Goal: Task Accomplishment & Management: Use online tool/utility

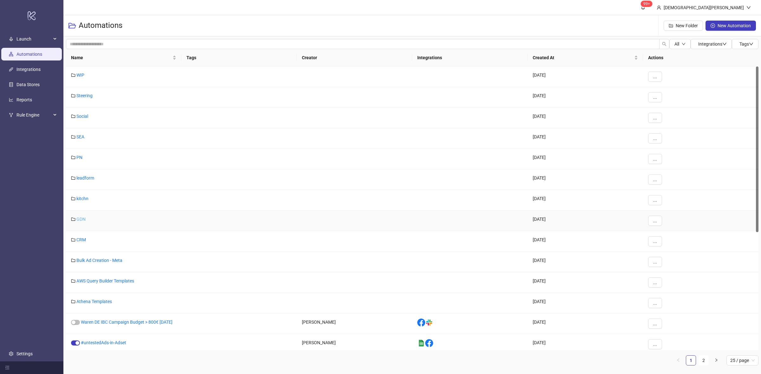
click at [81, 220] on link "GDN" at bounding box center [80, 219] width 9 height 5
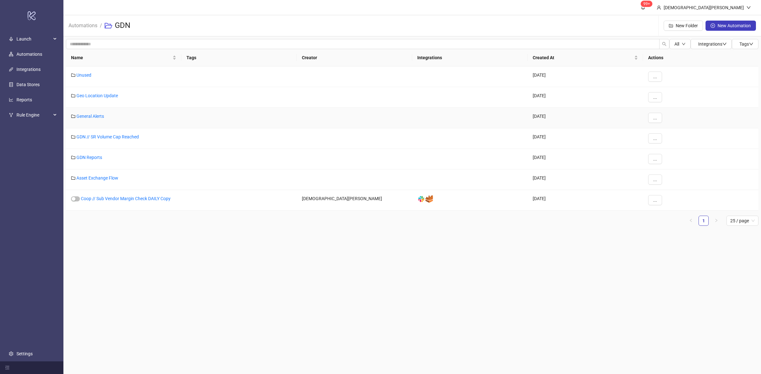
click at [97, 120] on div "General Alerts" at bounding box center [123, 118] width 115 height 21
click at [100, 138] on link "GDN // SR Volume Cap Reached" at bounding box center [107, 136] width 62 height 5
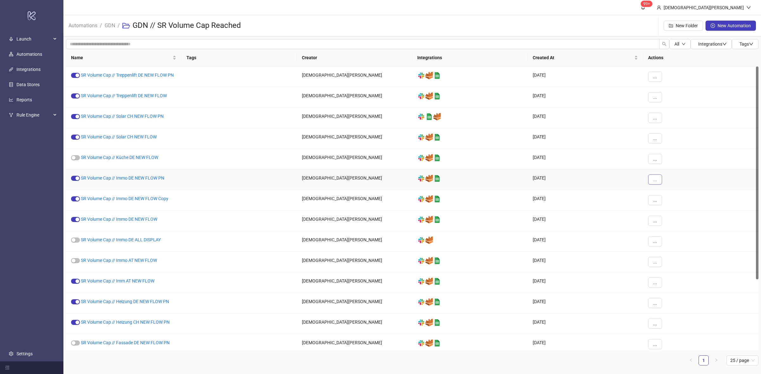
click at [650, 179] on button "..." at bounding box center [655, 180] width 14 height 10
click at [674, 231] on span "Duplicate" at bounding box center [669, 233] width 18 height 7
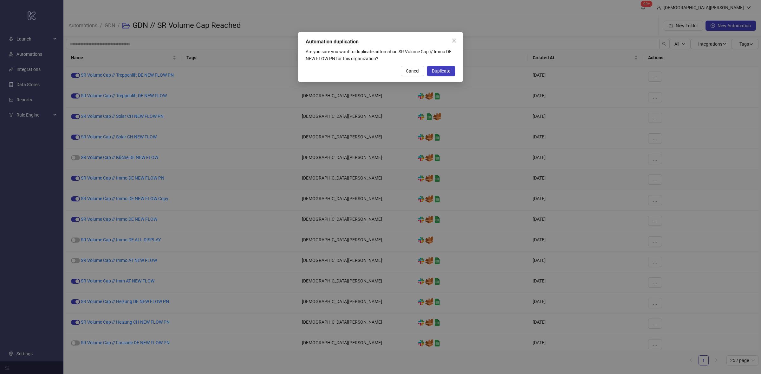
click at [449, 63] on div "Automation duplication Are you sure you want to duplicate automation SR Volume …" at bounding box center [380, 57] width 165 height 51
click at [448, 67] on button "Duplicate" at bounding box center [441, 71] width 29 height 10
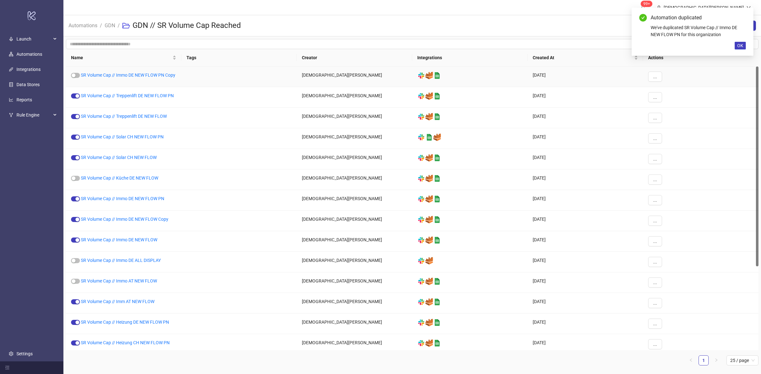
click at [159, 74] on link "SR Volume Cap // Immo DE NEW FLOW PN Copy" at bounding box center [128, 75] width 94 height 5
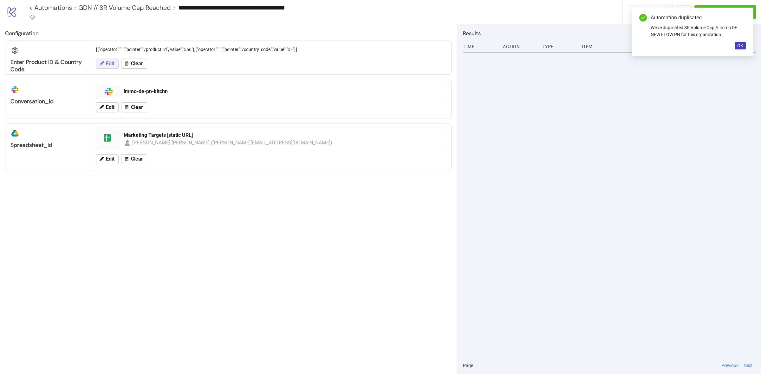
click at [108, 63] on span "Edit" at bounding box center [110, 64] width 9 height 6
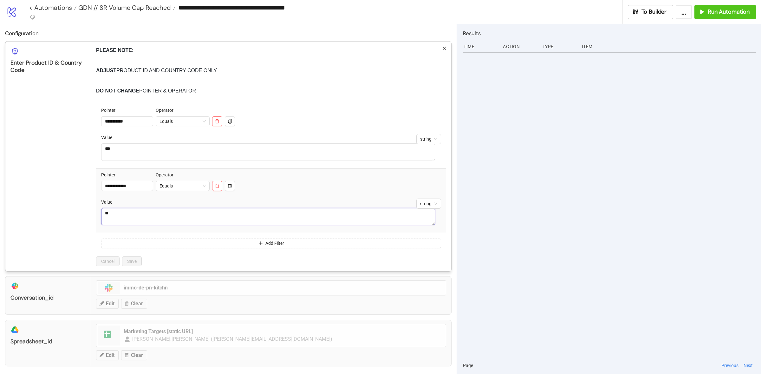
drag, startPoint x: 118, startPoint y: 214, endPoint x: 1, endPoint y: 172, distance: 124.3
click at [94, 208] on div "**********" at bounding box center [271, 157] width 360 height 230
type textarea "**"
click at [135, 264] on span "Save" at bounding box center [132, 261] width 10 height 5
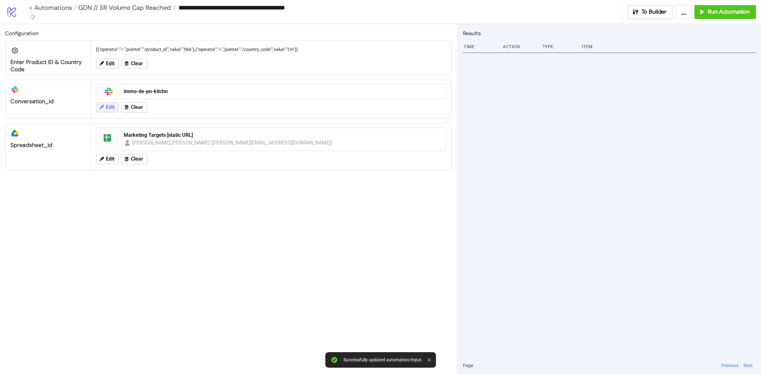
click at [113, 112] on button "Edit" at bounding box center [107, 107] width 23 height 10
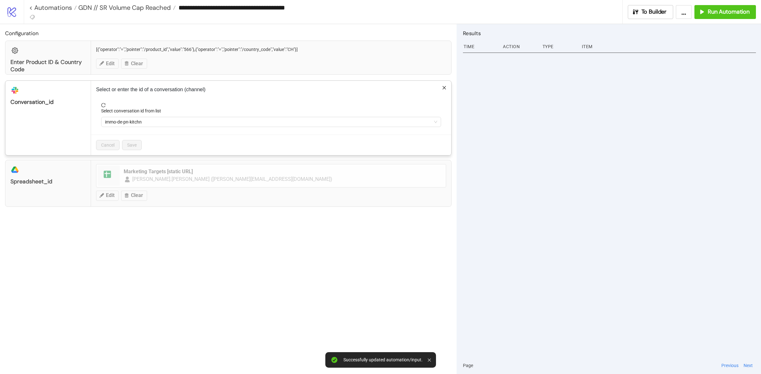
click at [163, 117] on div "Select conversation id from list" at bounding box center [271, 112] width 340 height 10
click at [165, 121] on span "immo-de-pn-kitchn" at bounding box center [271, 122] width 332 height 10
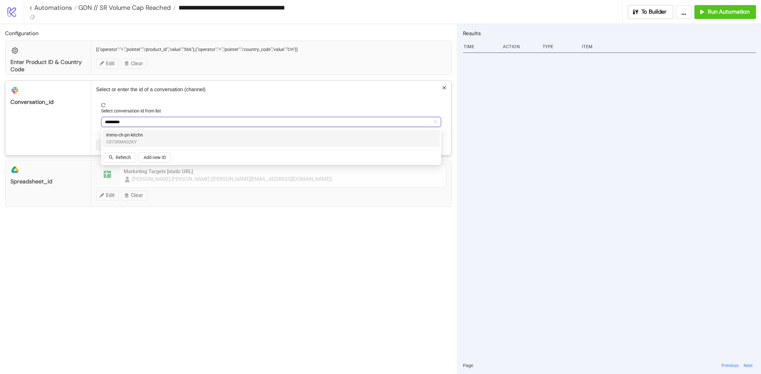
type input "**********"
click at [189, 137] on div "immo-ch-pn-kitchn C073RMA02KY" at bounding box center [271, 139] width 330 height 14
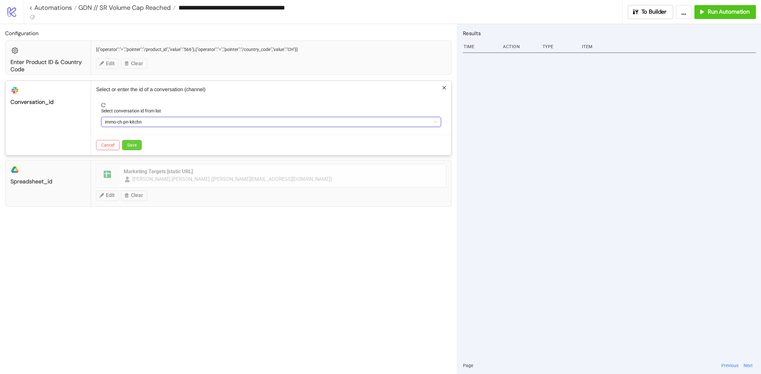
click at [139, 144] on button "Save" at bounding box center [132, 145] width 20 height 10
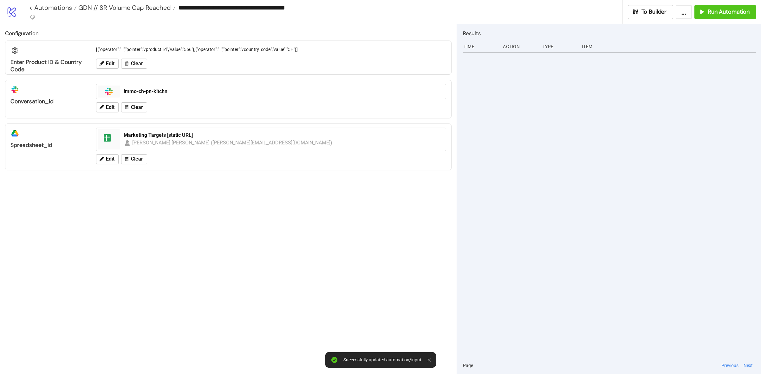
drag, startPoint x: 243, startPoint y: 229, endPoint x: 248, endPoint y: 217, distance: 13.4
click at [243, 228] on div "Configuration Enter Product ID & Country Code [{"operator":"=","pointer":"/prod…" at bounding box center [228, 199] width 456 height 350
click at [648, 15] on span "To Builder" at bounding box center [653, 11] width 25 height 7
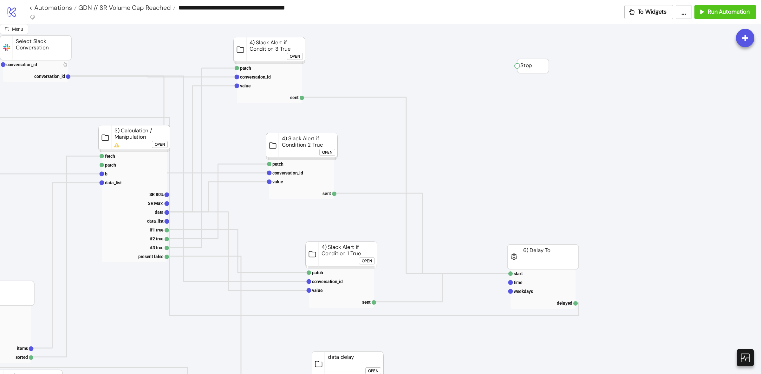
scroll to position [0, 334]
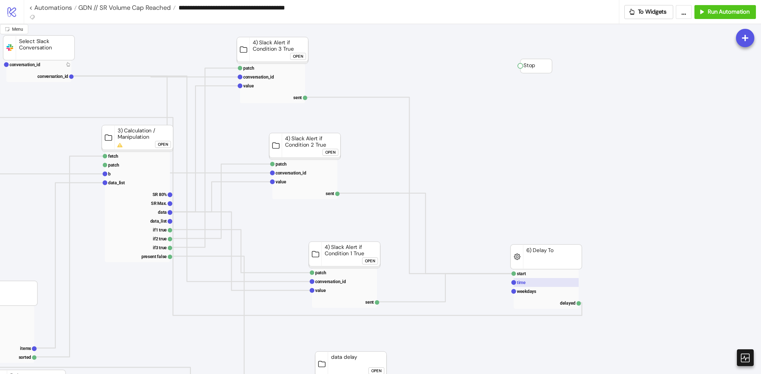
click at [534, 283] on rect at bounding box center [546, 282] width 65 height 9
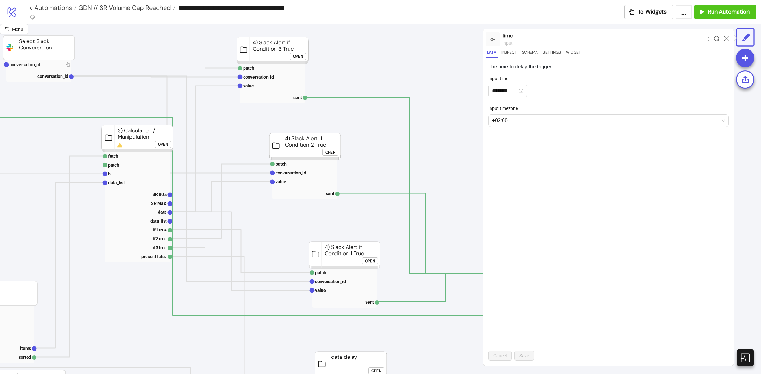
click at [729, 38] on div at bounding box center [726, 39] width 10 height 17
click at [724, 37] on icon at bounding box center [726, 38] width 5 height 5
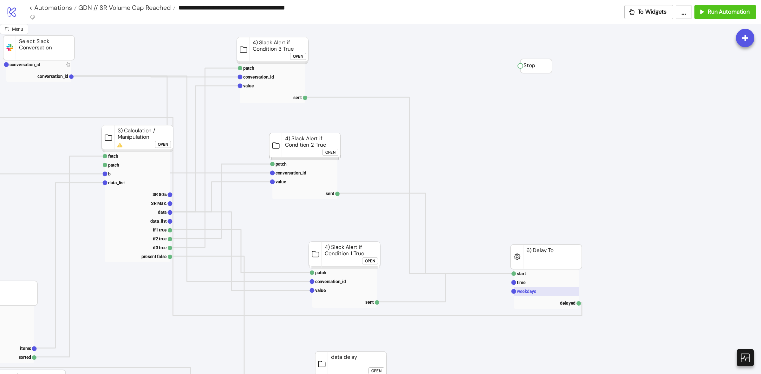
click at [526, 294] on text "weekdays" at bounding box center [526, 291] width 19 height 5
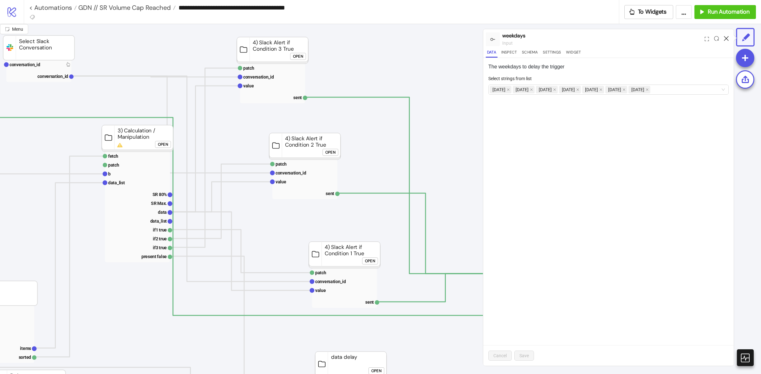
click at [728, 37] on icon at bounding box center [726, 38] width 5 height 5
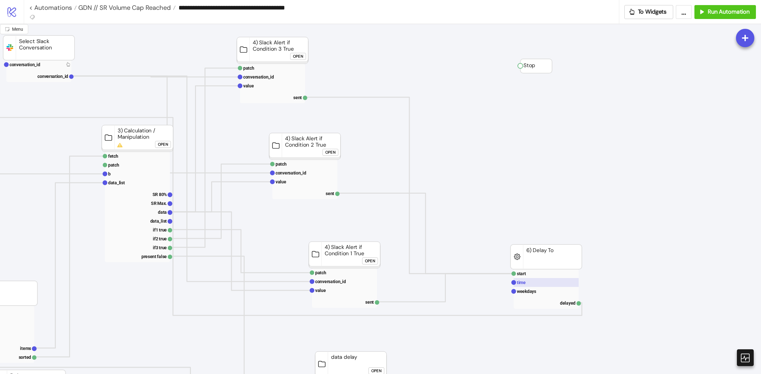
click at [540, 281] on rect at bounding box center [546, 282] width 65 height 9
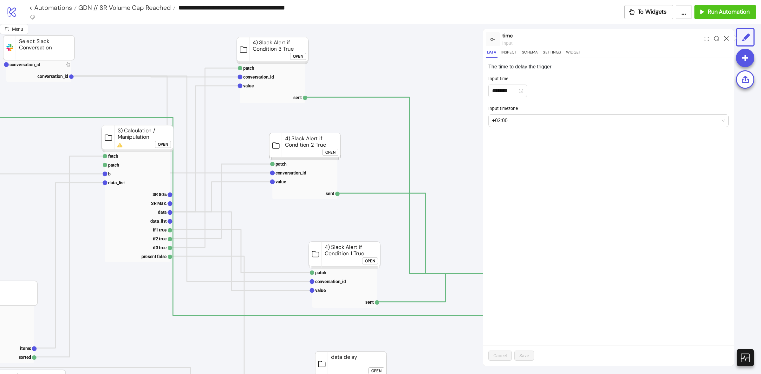
click at [724, 37] on icon at bounding box center [726, 38] width 5 height 5
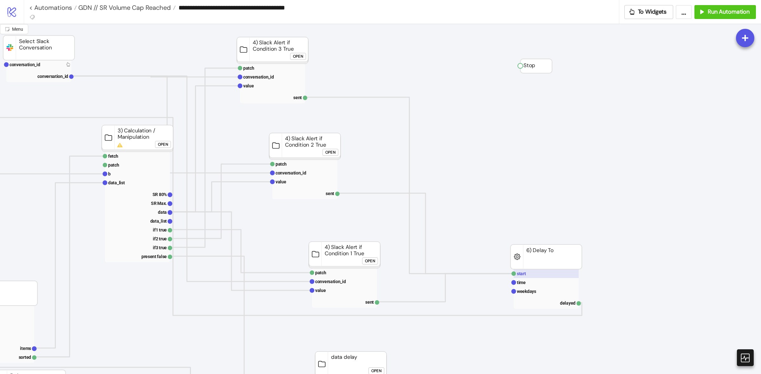
click at [529, 273] on rect at bounding box center [546, 273] width 65 height 9
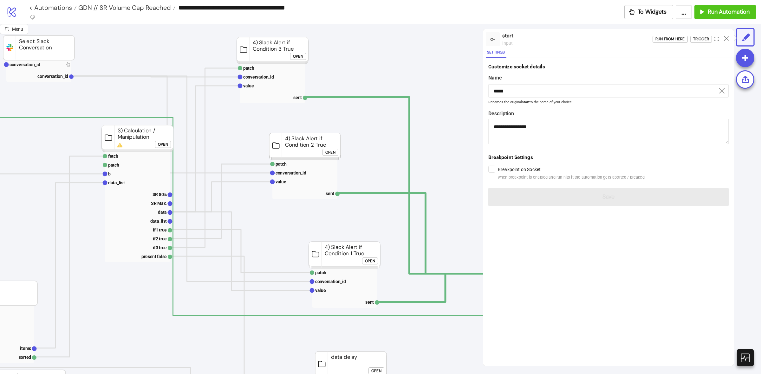
click at [730, 36] on div at bounding box center [726, 39] width 10 height 17
click at [729, 36] on div at bounding box center [726, 39] width 10 height 17
click at [727, 37] on icon at bounding box center [726, 38] width 5 height 5
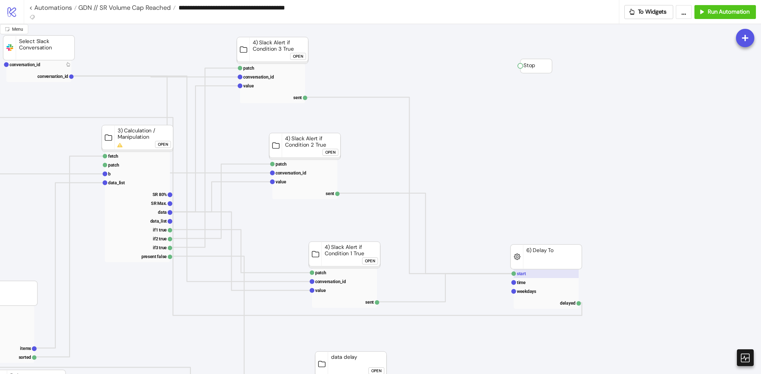
click at [548, 275] on rect at bounding box center [546, 273] width 65 height 9
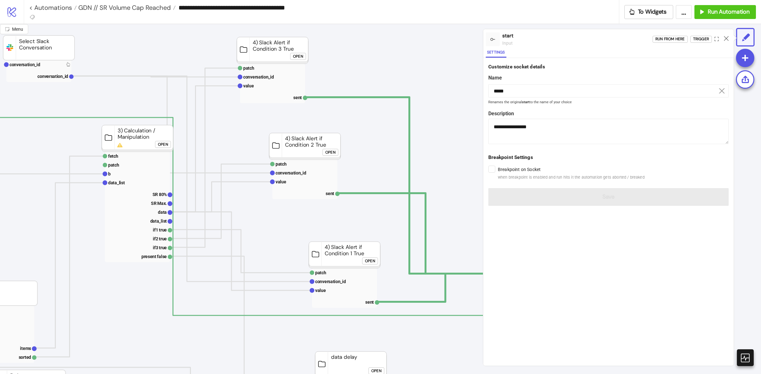
click at [672, 44] on div "Run from here Trigger" at bounding box center [692, 39] width 81 height 17
click at [674, 39] on div "Run from here" at bounding box center [669, 39] width 29 height 7
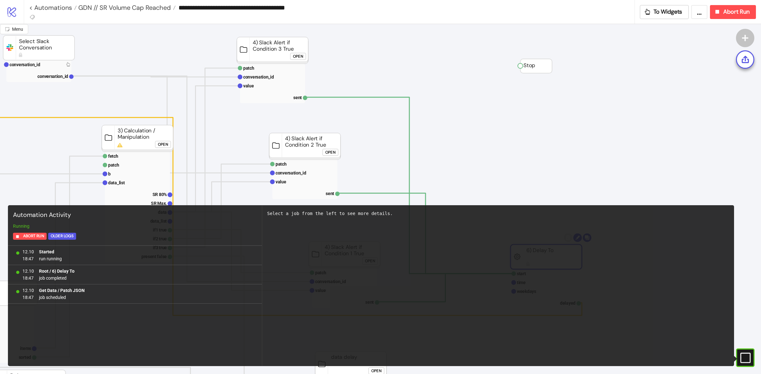
click at [751, 360] on div "#e9k1n36qviq57_to { animation: e9k1n36qviq57_to__to 2000ms linear infinite norm…" at bounding box center [745, 358] width 18 height 18
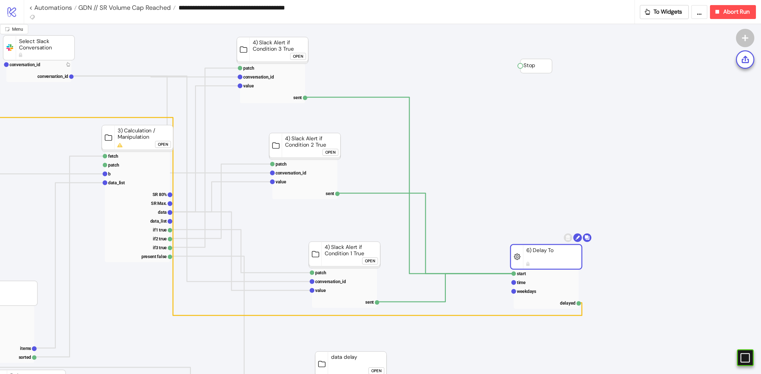
scroll to position [0, 0]
